Goal: Task Accomplishment & Management: Manage account settings

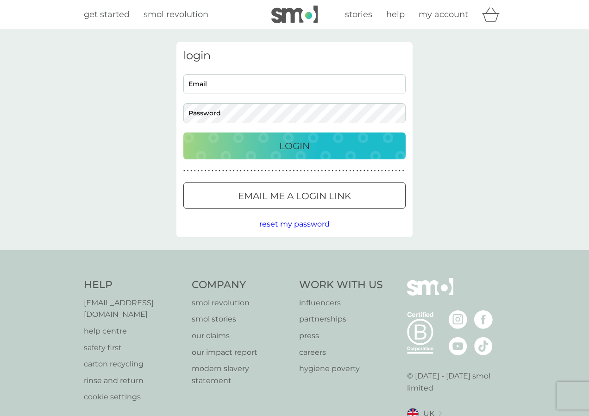
click at [273, 81] on input "Email" at bounding box center [294, 84] width 222 height 20
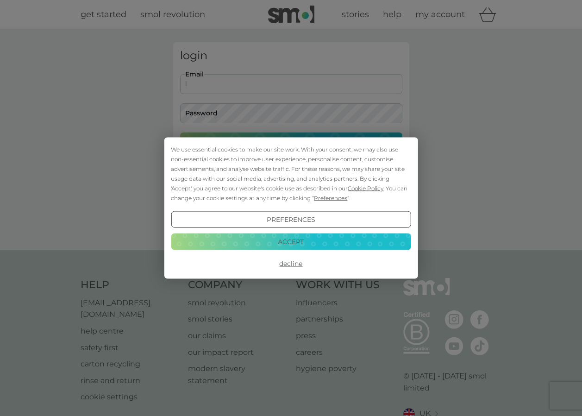
click at [288, 242] on button "Accept" at bounding box center [291, 241] width 240 height 17
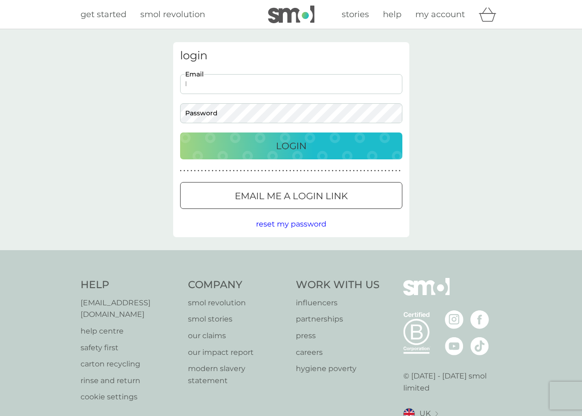
drag, startPoint x: 241, startPoint y: 79, endPoint x: 250, endPoint y: 83, distance: 9.7
click at [241, 79] on input "l" at bounding box center [291, 84] width 222 height 20
type input "laz_1992@hotmail.co.uk"
click at [180, 132] on button "Login" at bounding box center [291, 145] width 222 height 27
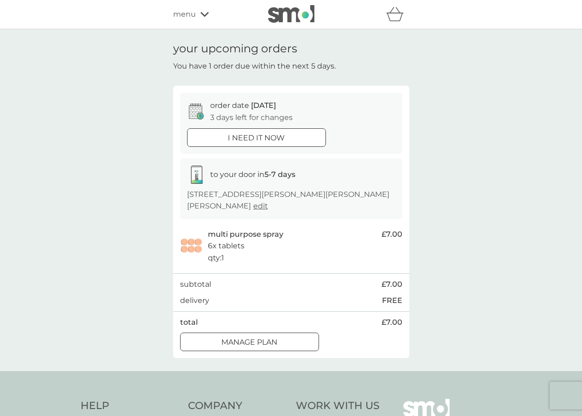
click at [262, 342] on div at bounding box center [249, 343] width 33 height 10
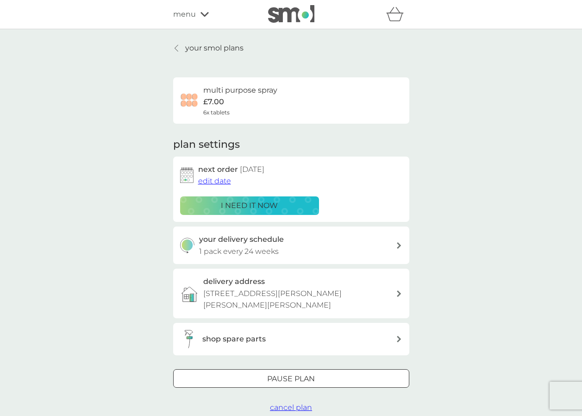
click at [297, 374] on div at bounding box center [291, 379] width 33 height 10
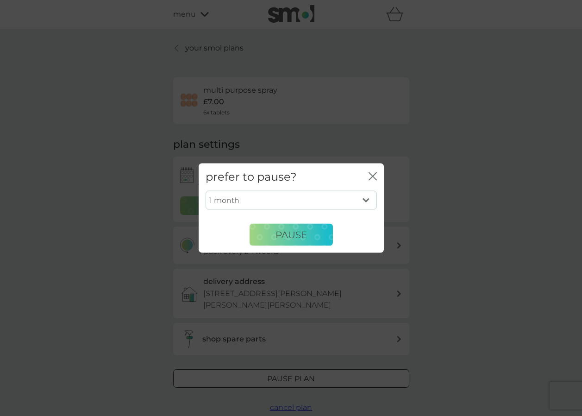
click at [270, 197] on select "1 month 2 months 3 months 4 months 5 months 6 months" at bounding box center [291, 199] width 171 height 19
select select "6"
click at [206, 190] on select "1 month 2 months 3 months 4 months 5 months 6 months" at bounding box center [291, 199] width 171 height 19
click at [290, 233] on span "Pause" at bounding box center [290, 234] width 31 height 11
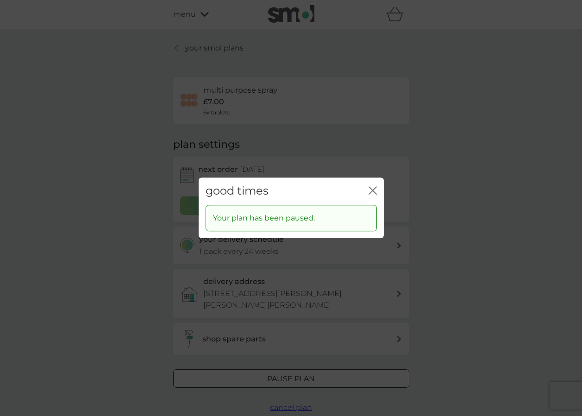
click at [375, 192] on icon "close" at bounding box center [375, 190] width 4 height 7
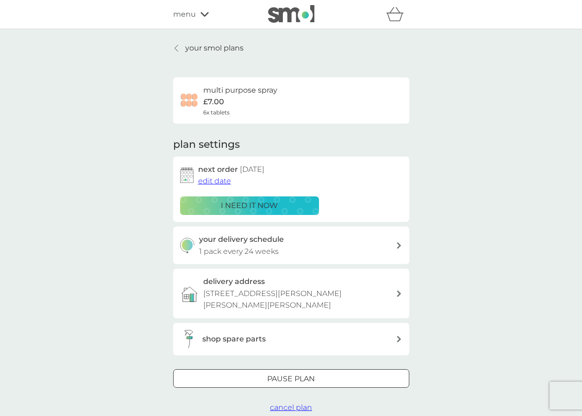
click at [229, 50] on p "your smol plans" at bounding box center [214, 48] width 58 height 12
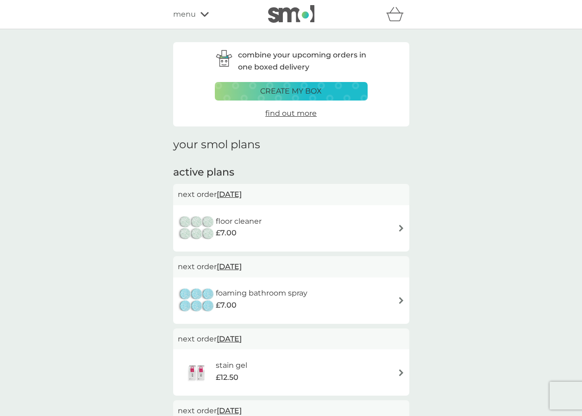
click at [310, 219] on div "floor cleaner £7.00" at bounding box center [291, 228] width 227 height 32
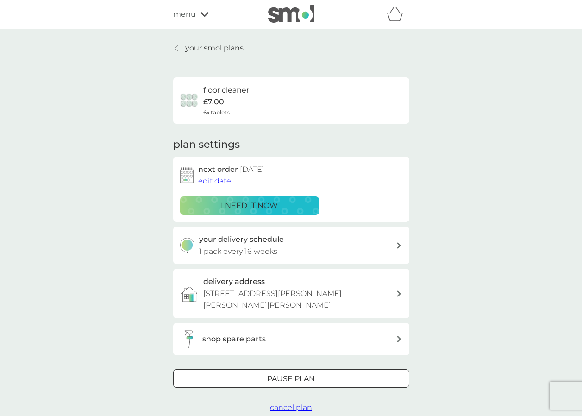
click at [274, 373] on p "Pause plan" at bounding box center [291, 379] width 48 height 12
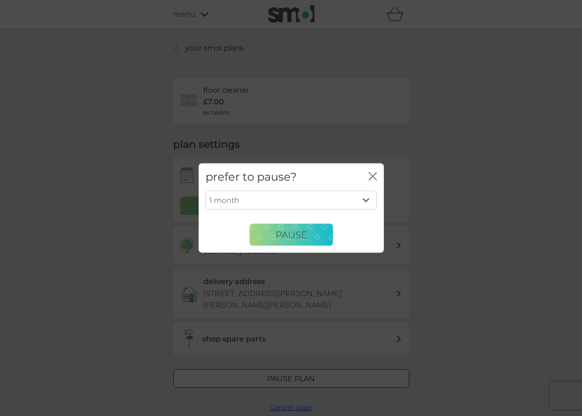
click at [307, 197] on select "1 month 2 months 3 months 4 months 5 months 6 months" at bounding box center [291, 199] width 171 height 19
select select "6"
click at [206, 190] on select "1 month 2 months 3 months 4 months 5 months 6 months" at bounding box center [291, 199] width 171 height 19
click at [291, 233] on span "Pause" at bounding box center [290, 234] width 31 height 11
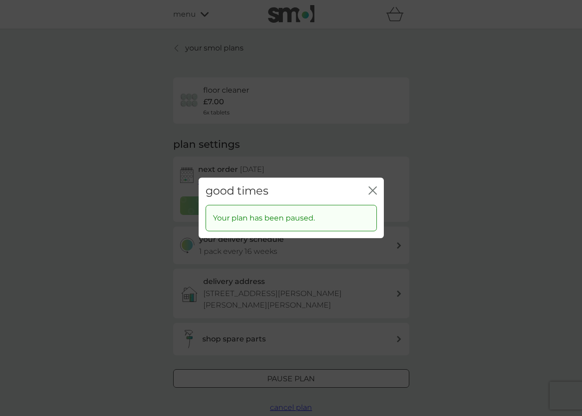
click at [375, 192] on icon "close" at bounding box center [373, 190] width 8 height 8
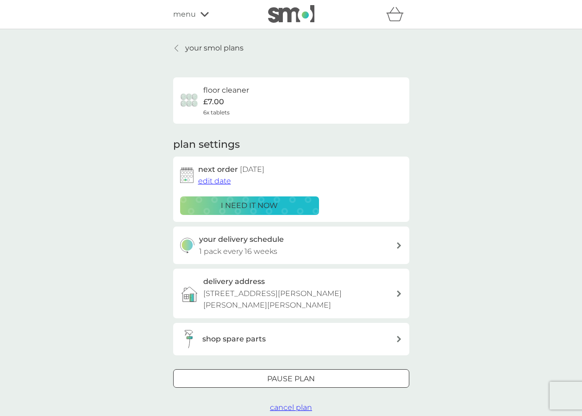
click at [184, 49] on link "your smol plans" at bounding box center [208, 48] width 70 height 12
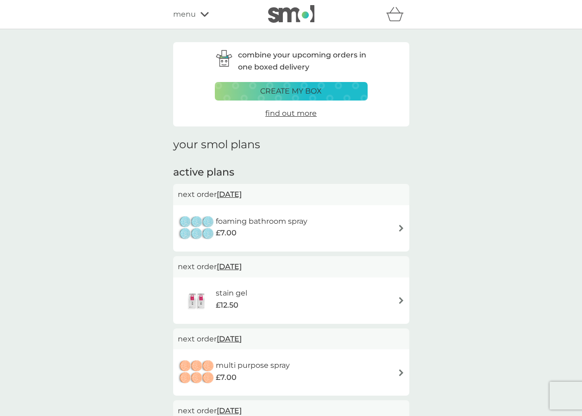
click at [356, 214] on div "foaming bathroom spray £7.00" at bounding box center [291, 228] width 227 height 32
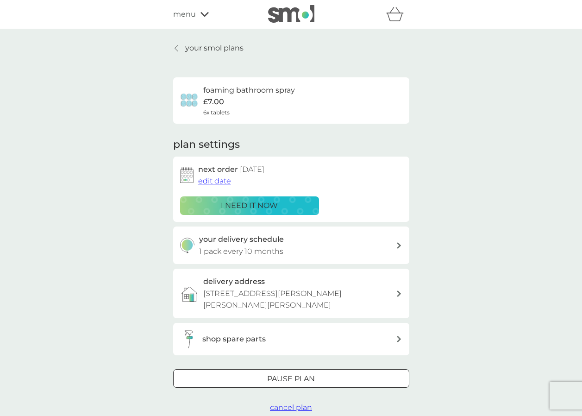
click at [286, 374] on div at bounding box center [291, 379] width 33 height 10
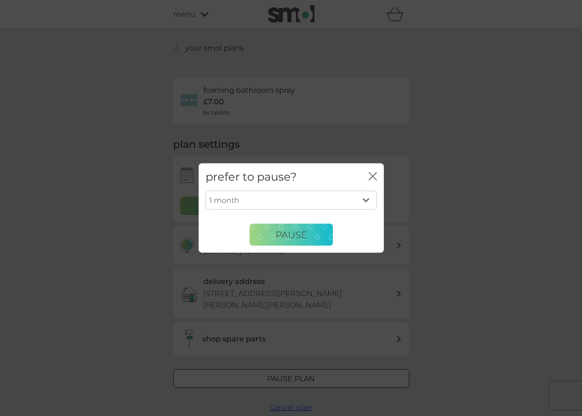
click at [250, 203] on select "1 month 2 months 3 months 4 months 5 months 6 months" at bounding box center [291, 199] width 171 height 19
select select "6"
click at [206, 190] on select "1 month 2 months 3 months 4 months 5 months 6 months" at bounding box center [291, 199] width 171 height 19
click at [281, 232] on span "Pause" at bounding box center [290, 234] width 31 height 11
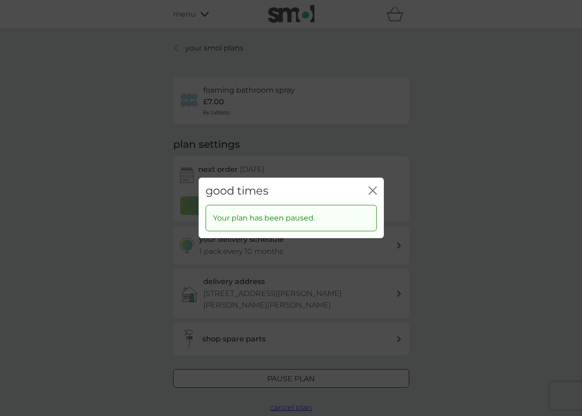
click at [371, 194] on icon "close" at bounding box center [373, 190] width 8 height 8
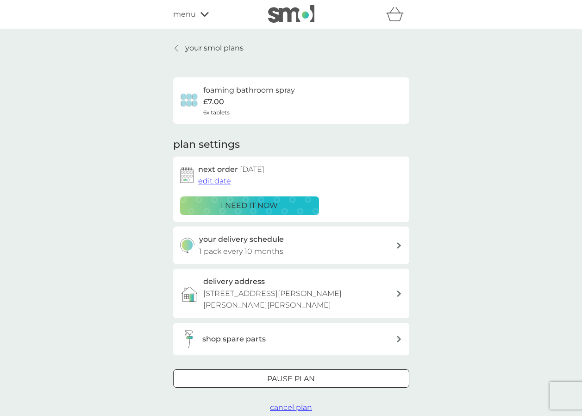
click at [189, 51] on p "your smol plans" at bounding box center [214, 48] width 58 height 12
